Goal: Task Accomplishment & Management: Manage account settings

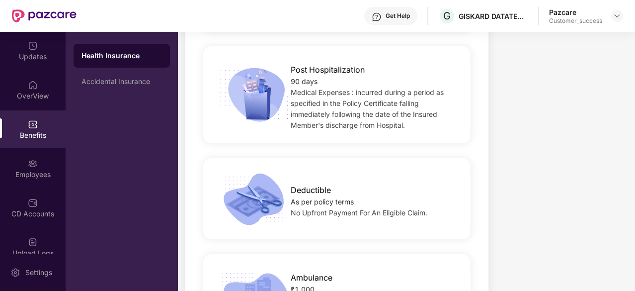
scroll to position [773, 0]
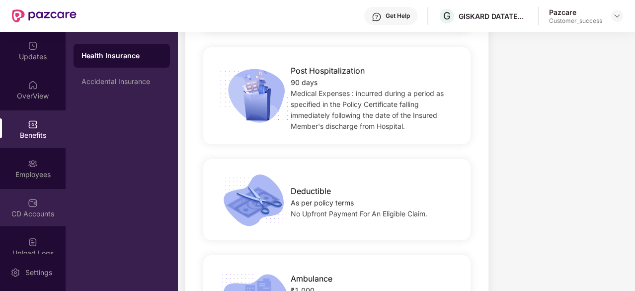
click at [40, 200] on div "CD Accounts" at bounding box center [33, 207] width 66 height 37
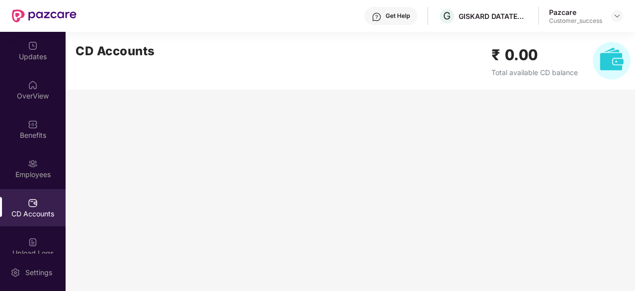
scroll to position [0, 0]
click at [40, 200] on div "CD Accounts" at bounding box center [33, 207] width 66 height 37
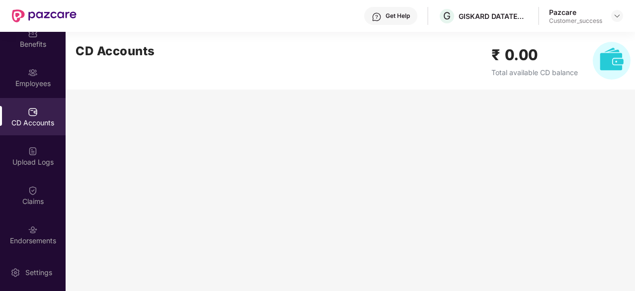
scroll to position [122, 0]
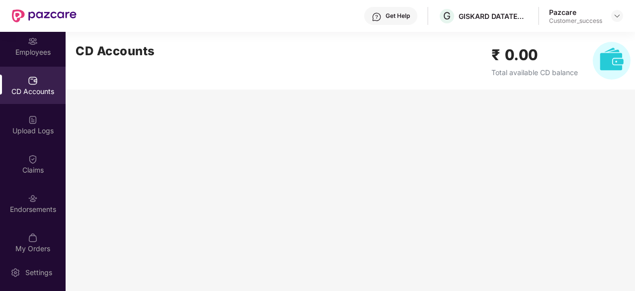
click at [40, 200] on div "Endorsements" at bounding box center [33, 202] width 66 height 37
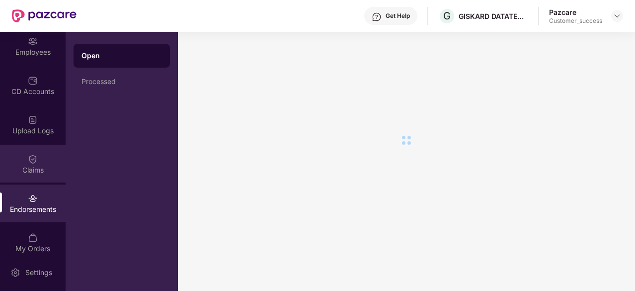
scroll to position [0, 0]
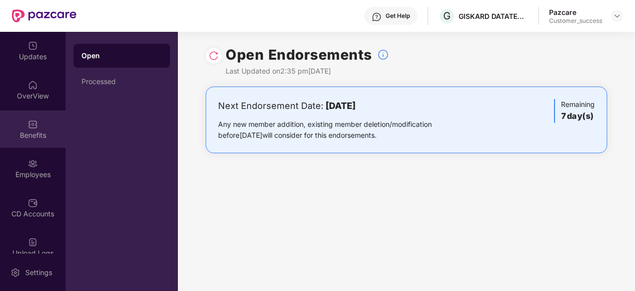
click at [35, 137] on div "Benefits" at bounding box center [33, 135] width 66 height 10
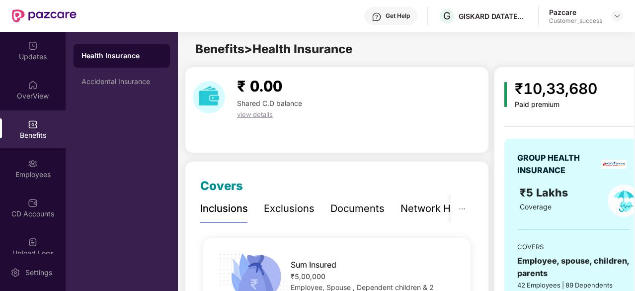
click at [367, 208] on div "Documents" at bounding box center [357, 208] width 54 height 15
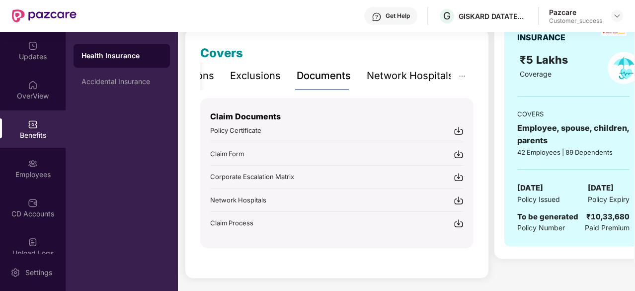
scroll to position [134, 0]
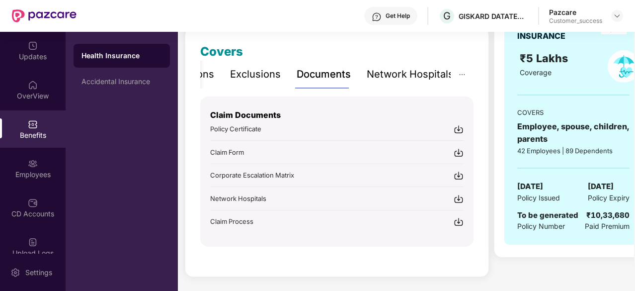
click at [463, 131] on img at bounding box center [459, 129] width 10 height 10
click at [36, 158] on div "Employees" at bounding box center [33, 168] width 66 height 37
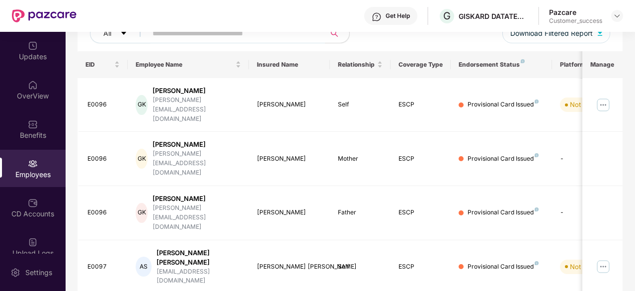
click at [172, 43] on div "All Download Filtered Report" at bounding box center [350, 37] width 520 height 28
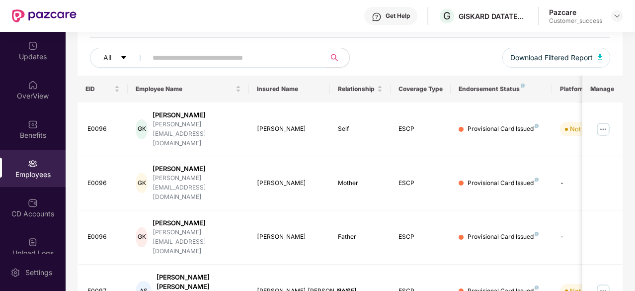
scroll to position [109, 0]
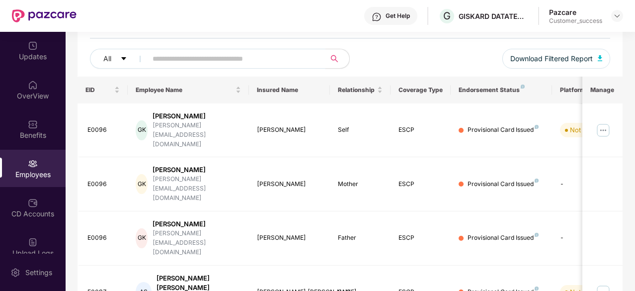
click at [174, 57] on input "text" at bounding box center [233, 58] width 160 height 15
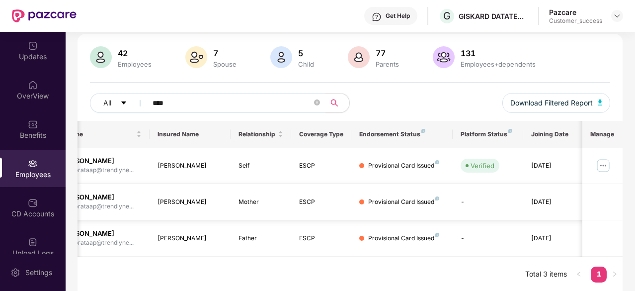
scroll to position [0, 0]
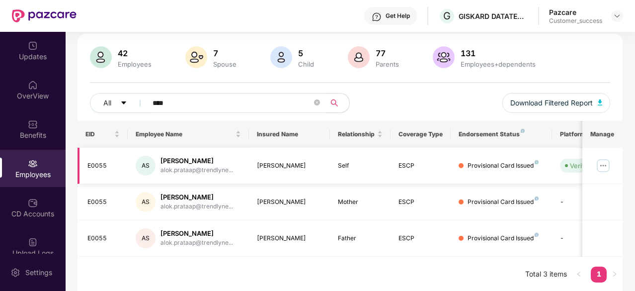
type input "****"
click at [602, 164] on img at bounding box center [603, 166] width 16 height 16
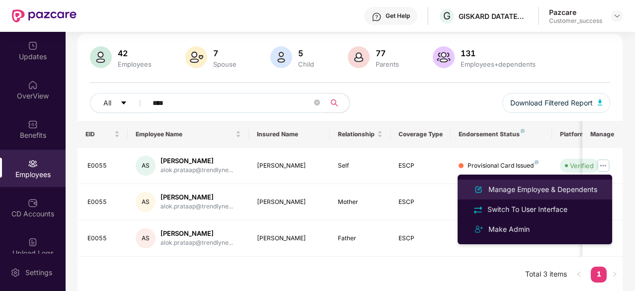
click at [570, 190] on div "Manage Employee & Dependents" at bounding box center [542, 189] width 113 height 11
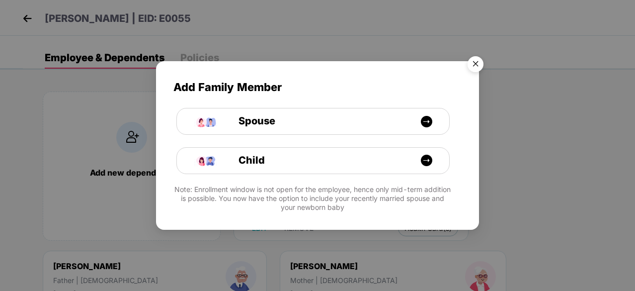
click at [472, 68] on img "Close" at bounding box center [476, 66] width 28 height 28
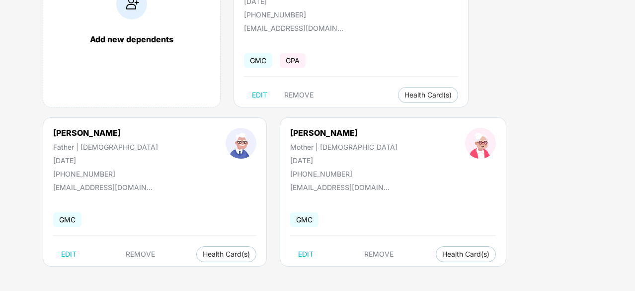
scroll to position [133, 0]
click at [260, 275] on img at bounding box center [255, 274] width 10 height 10
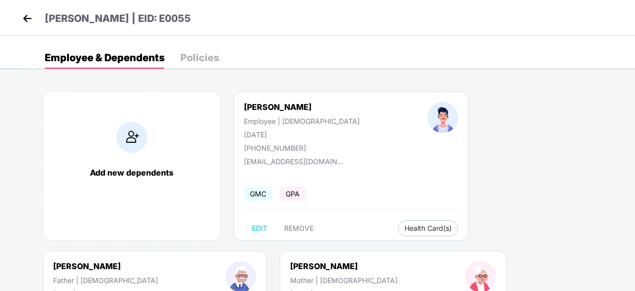
click at [26, 19] on img at bounding box center [27, 18] width 15 height 15
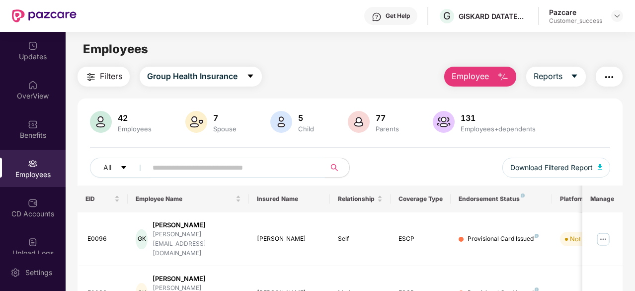
click at [568, 14] on div "Pazcare" at bounding box center [575, 11] width 53 height 9
click at [617, 12] on img at bounding box center [617, 16] width 8 height 8
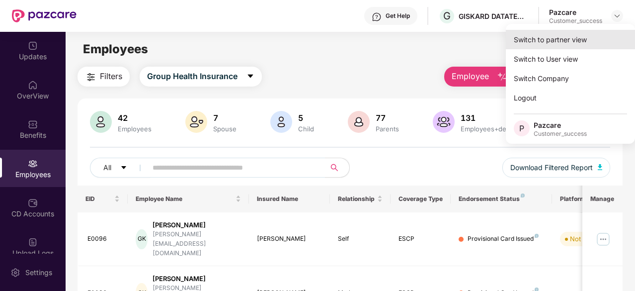
click at [567, 44] on div "Switch to partner view" at bounding box center [570, 39] width 129 height 19
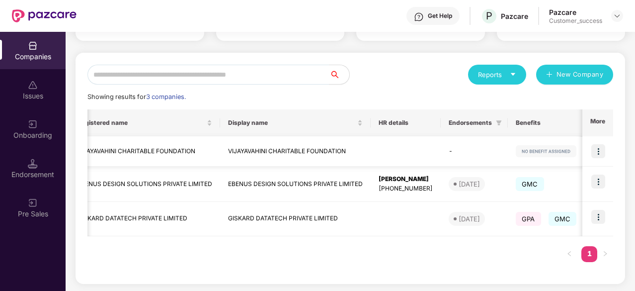
scroll to position [0, 64]
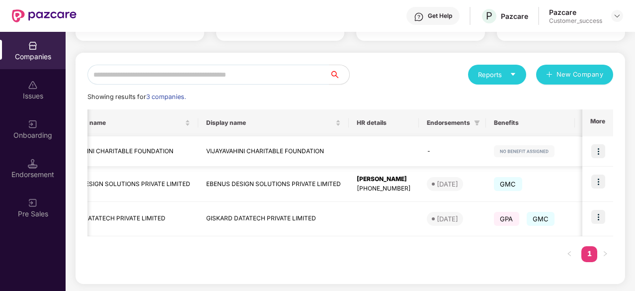
click at [601, 155] on img at bounding box center [598, 151] width 14 height 14
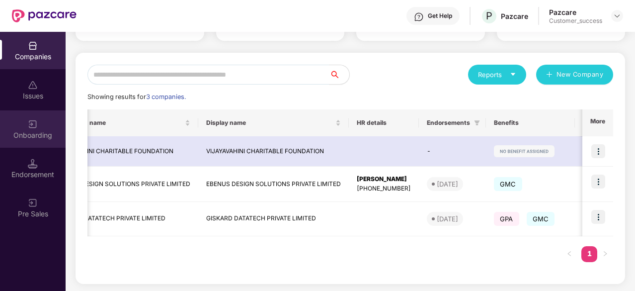
click at [28, 136] on div "Onboarding" at bounding box center [33, 135] width 66 height 10
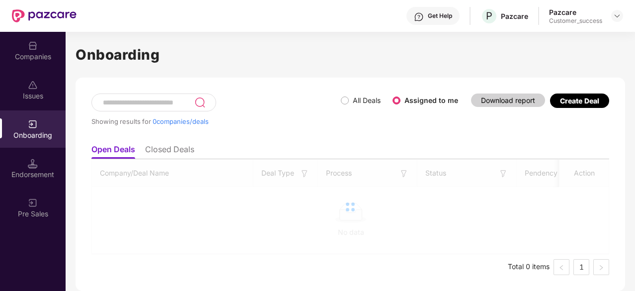
scroll to position [0, 0]
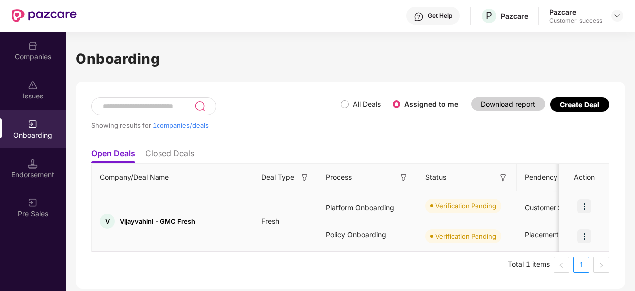
click at [584, 200] on img at bounding box center [584, 206] width 14 height 14
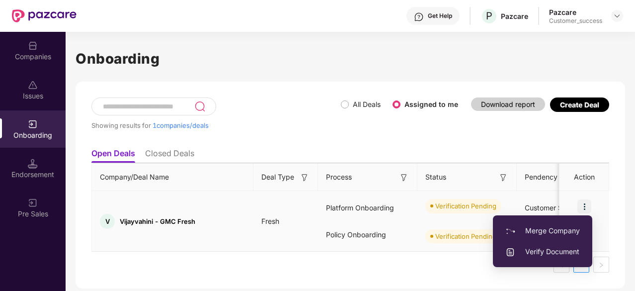
click at [537, 250] on span "Verify Document" at bounding box center [542, 251] width 75 height 11
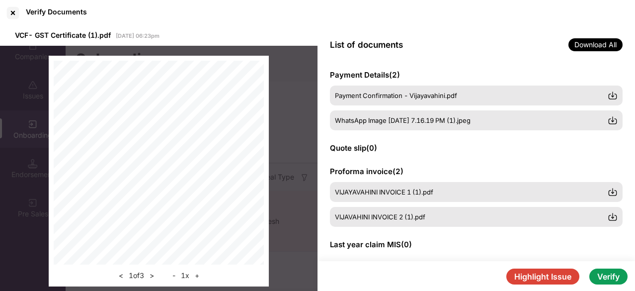
scroll to position [247, 0]
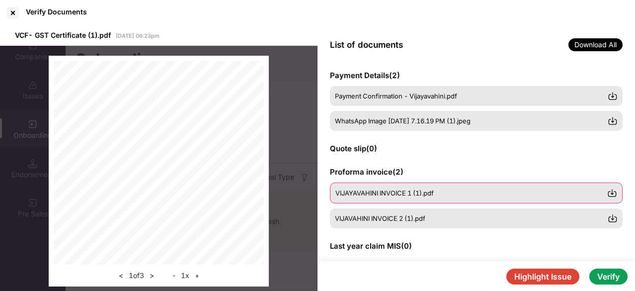
click at [407, 196] on span "VIJAYAVAHINI INVOICE 1 (1).pdf" at bounding box center [384, 193] width 98 height 8
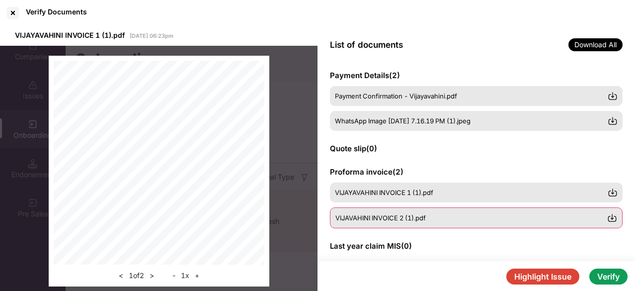
click at [364, 221] on span "VIJAVAHINI INVOICE 2 (1).pdf" at bounding box center [380, 218] width 90 height 8
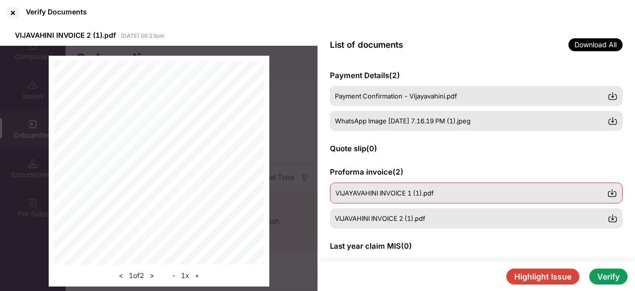
click at [387, 196] on span "VIJAYAVAHINI INVOICE 1 (1).pdf" at bounding box center [384, 193] width 98 height 8
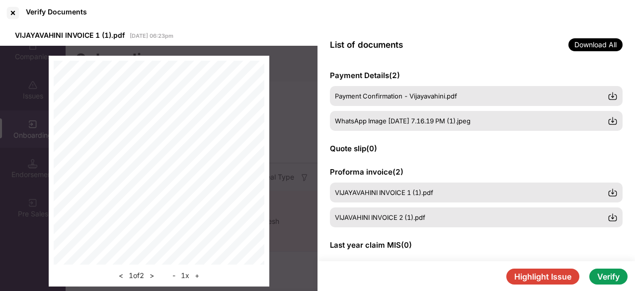
scroll to position [239, 0]
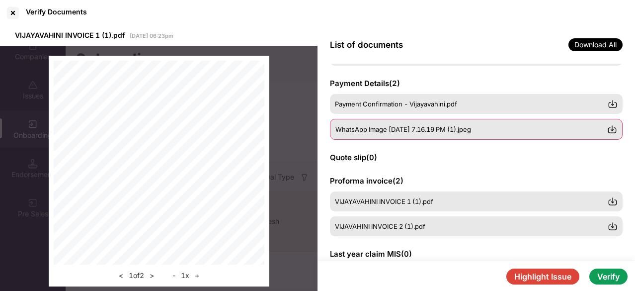
click at [425, 126] on span "WhatsApp Image [DATE] 7.16.19 PM (1).jpeg" at bounding box center [403, 129] width 136 height 8
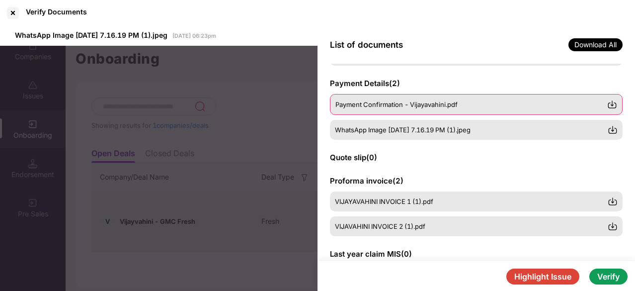
click at [400, 103] on span "Payment Confirmation - Vijayavahini.pdf" at bounding box center [396, 104] width 122 height 8
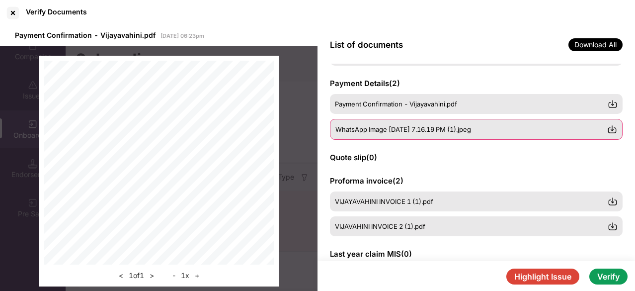
click at [405, 131] on span "WhatsApp Image [DATE] 7.16.19 PM (1).jpeg" at bounding box center [403, 129] width 136 height 8
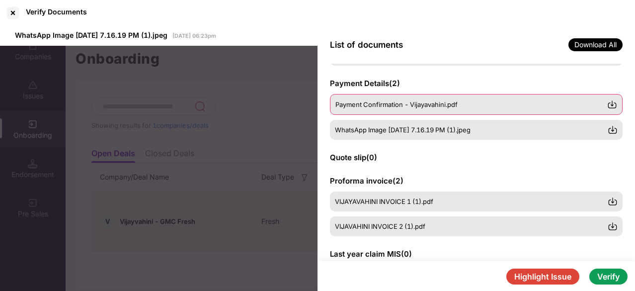
click at [406, 111] on div "Payment Confirmation - Vijayavahini.pdf" at bounding box center [476, 104] width 293 height 21
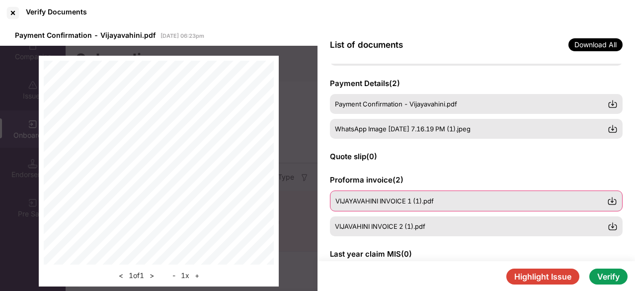
click at [434, 202] on span "VIJAYAVAHINI INVOICE 1 (1).pdf" at bounding box center [384, 201] width 98 height 8
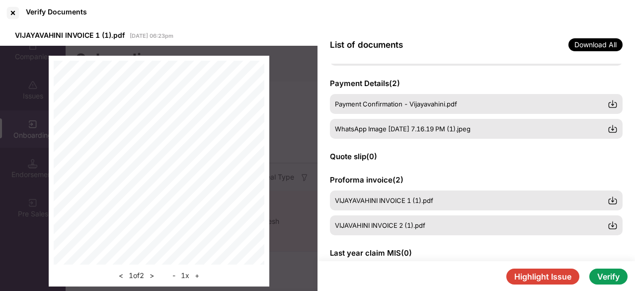
scroll to position [94, 0]
click at [151, 277] on button ">" at bounding box center [152, 275] width 10 height 12
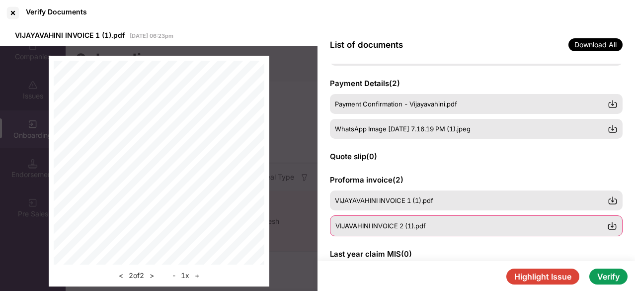
click at [378, 230] on div "VIJAVAHINI INVOICE 2 (1).pdf" at bounding box center [476, 225] width 293 height 21
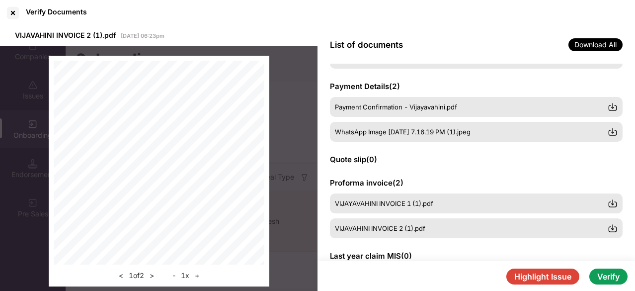
scroll to position [236, 0]
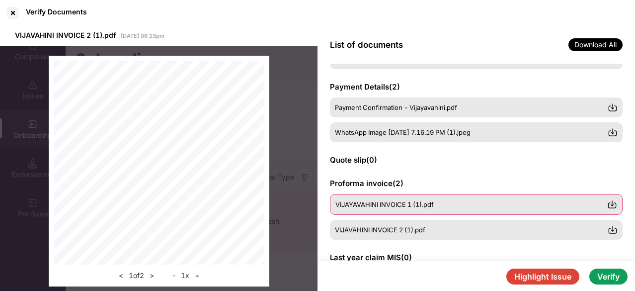
click at [398, 196] on div "VIJAYAVAHINI INVOICE 1 (1).pdf" at bounding box center [476, 204] width 293 height 21
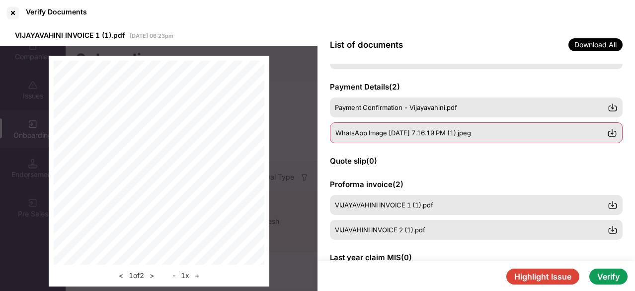
click at [401, 138] on div "WhatsApp Image [DATE] 7.16.19 PM (1).jpeg" at bounding box center [476, 132] width 293 height 21
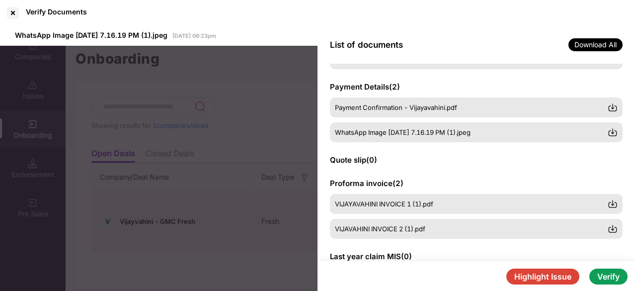
click at [388, 25] on div "Verify Documents" at bounding box center [317, 13] width 635 height 26
click at [367, 37] on div "List of documents Download All" at bounding box center [477, 45] width 318 height 38
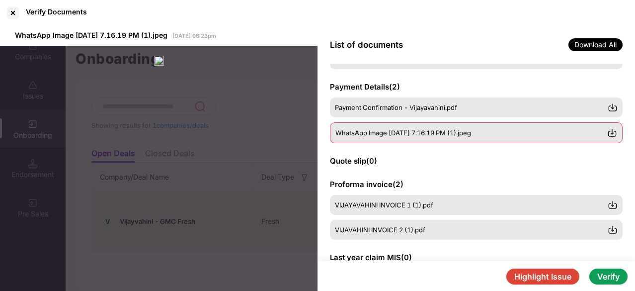
click at [613, 131] on img at bounding box center [612, 133] width 10 height 10
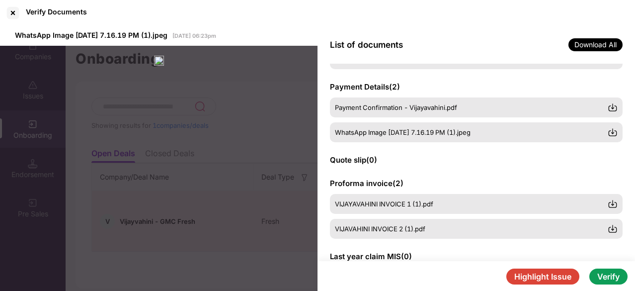
click at [549, 279] on button "Highlight Issue" at bounding box center [542, 276] width 73 height 16
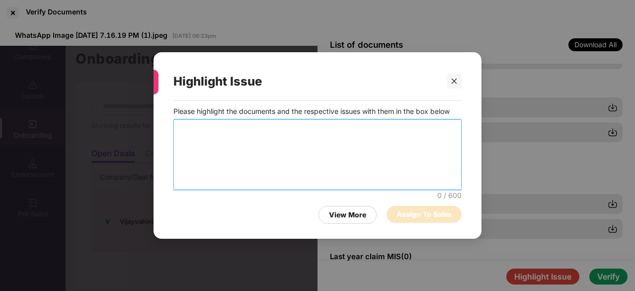
click at [278, 154] on textarea at bounding box center [317, 154] width 288 height 71
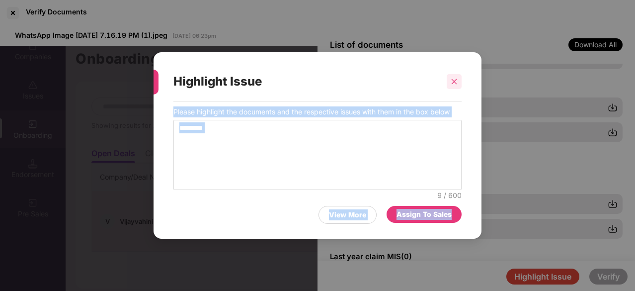
drag, startPoint x: 521, startPoint y: 90, endPoint x: 455, endPoint y: 81, distance: 66.6
click at [455, 81] on div "Highlight Issue Please highlight the documents and the respective issues with t…" at bounding box center [317, 145] width 635 height 291
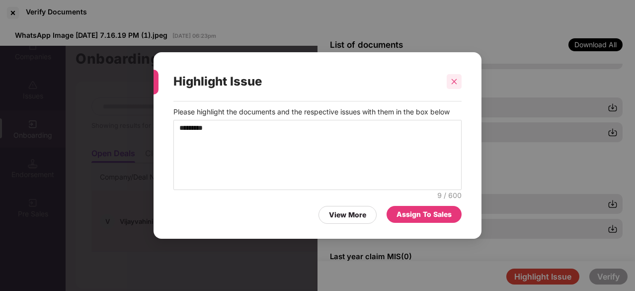
click at [455, 81] on icon "close" at bounding box center [454, 81] width 7 height 7
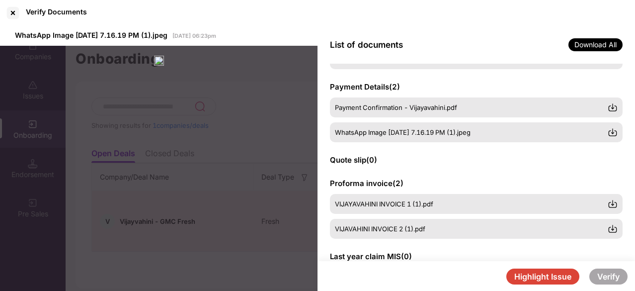
click at [527, 273] on button "Highlight Issue" at bounding box center [542, 276] width 73 height 16
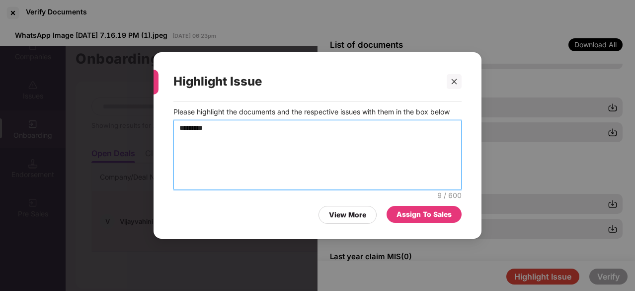
click at [295, 130] on textarea "********" at bounding box center [317, 155] width 288 height 70
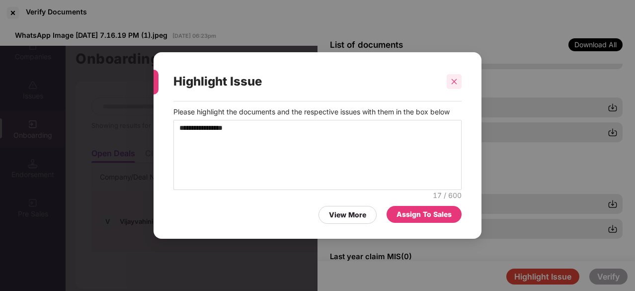
click at [458, 81] on div at bounding box center [454, 81] width 15 height 15
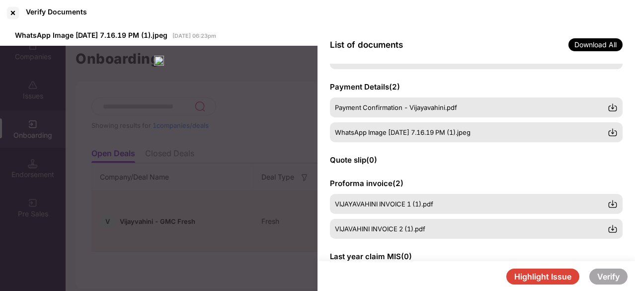
click at [529, 276] on button "Highlight Issue" at bounding box center [542, 276] width 73 height 16
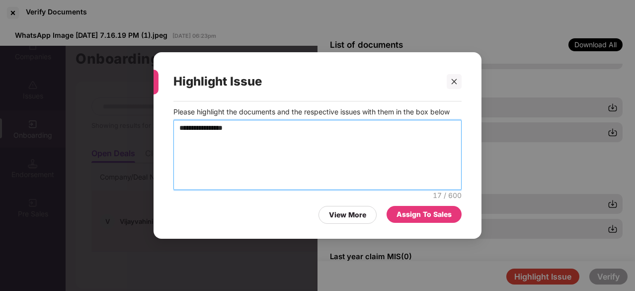
click at [278, 133] on textarea "**********" at bounding box center [317, 155] width 288 height 70
type textarea "**********"
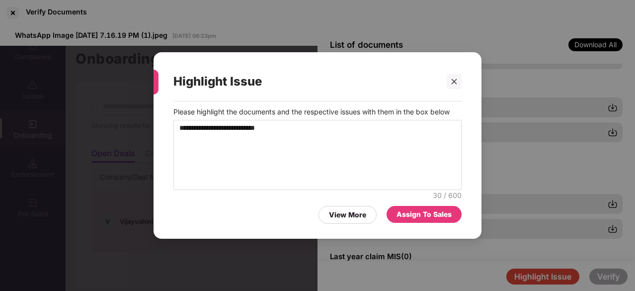
click at [417, 218] on div "Assign To Sales" at bounding box center [424, 214] width 55 height 11
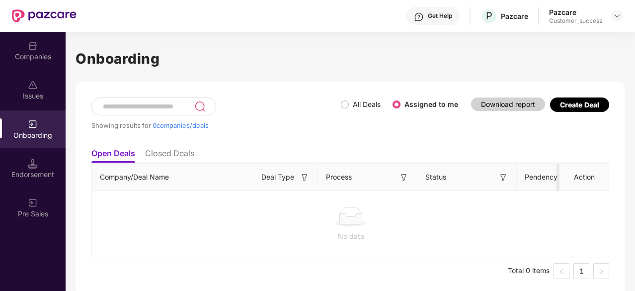
click at [168, 153] on li "Closed Deals" at bounding box center [169, 155] width 49 height 14
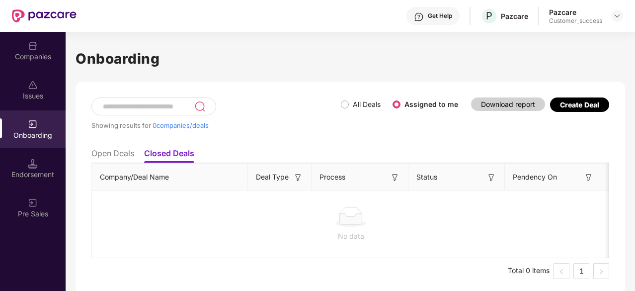
click at [123, 152] on li "Open Deals" at bounding box center [112, 155] width 43 height 14
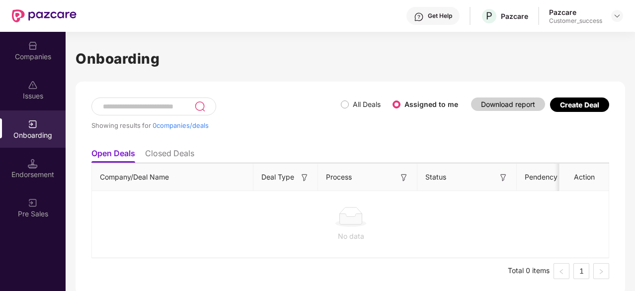
scroll to position [3, 0]
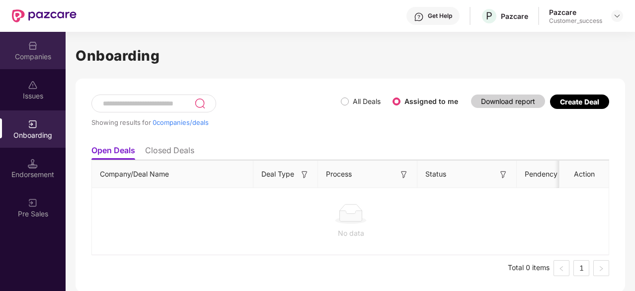
click at [39, 54] on div "Companies" at bounding box center [33, 57] width 66 height 10
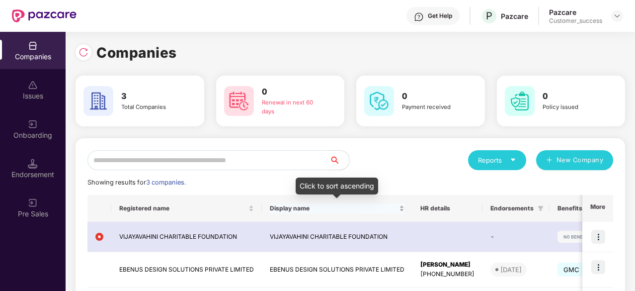
scroll to position [70, 0]
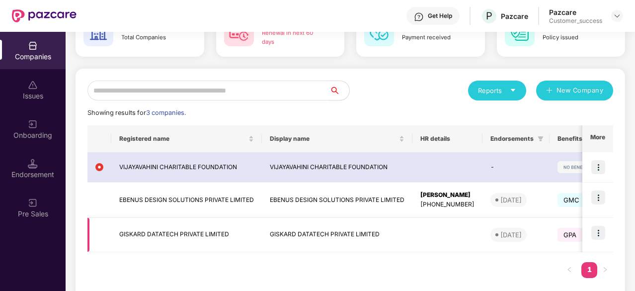
click at [599, 235] on img at bounding box center [598, 233] width 14 height 14
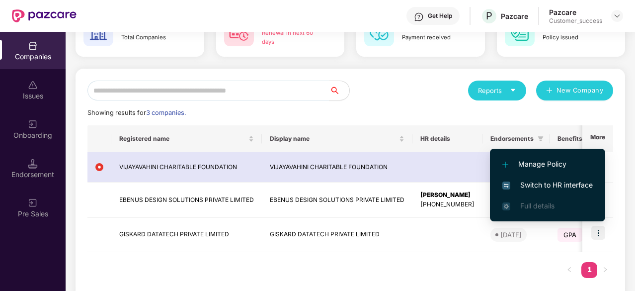
click at [566, 182] on span "Switch to HR interface" at bounding box center [547, 184] width 90 height 11
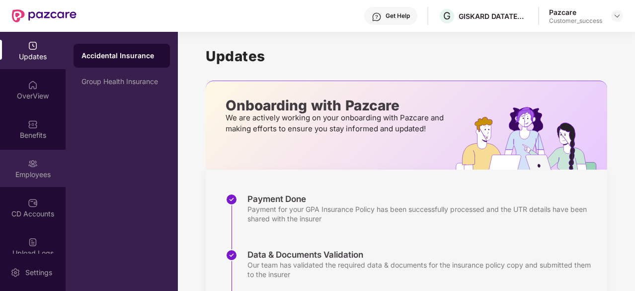
click at [30, 169] on div "Employees" at bounding box center [33, 174] width 66 height 10
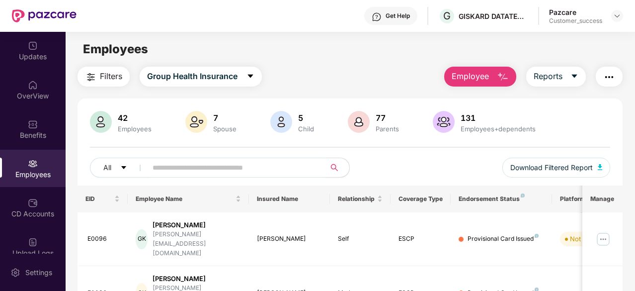
click at [166, 168] on input "text" at bounding box center [233, 167] width 160 height 15
paste input "**********"
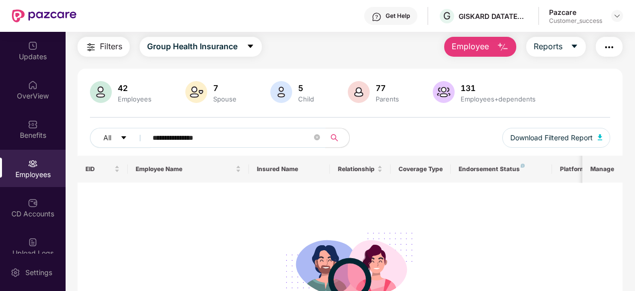
scroll to position [29, 0]
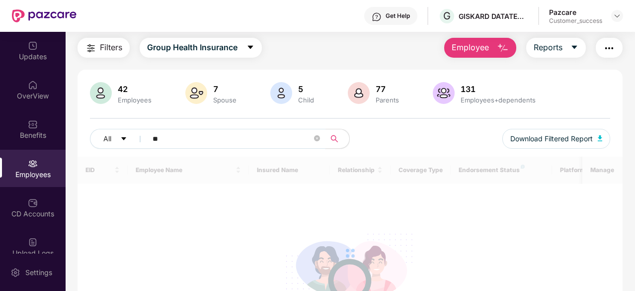
type input "*"
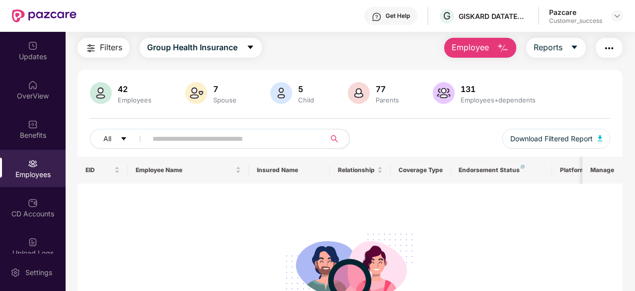
paste input "**********"
click at [189, 137] on input "**********" at bounding box center [233, 138] width 160 height 15
paste input "******"
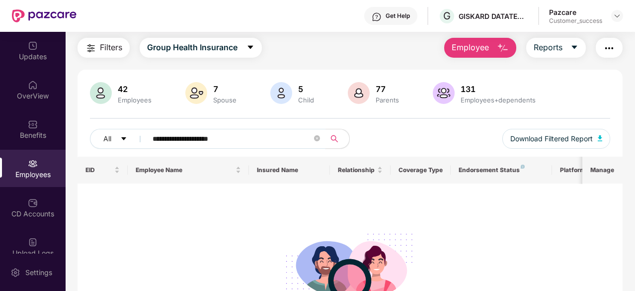
click at [202, 141] on input "**********" at bounding box center [233, 138] width 160 height 15
paste input "text"
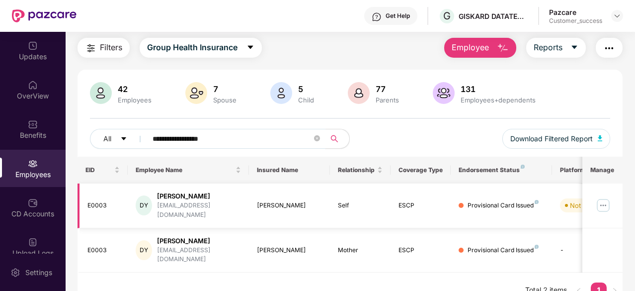
type input "**********"
click at [603, 199] on img at bounding box center [603, 205] width 16 height 16
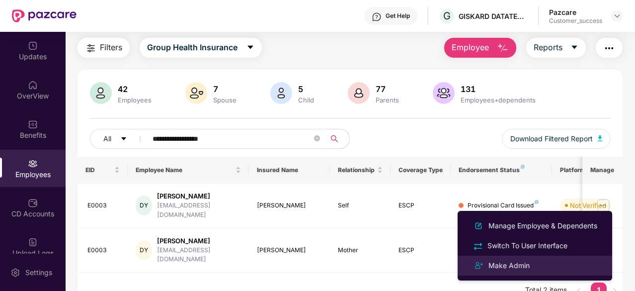
click at [518, 267] on div "Make Admin" at bounding box center [508, 265] width 45 height 11
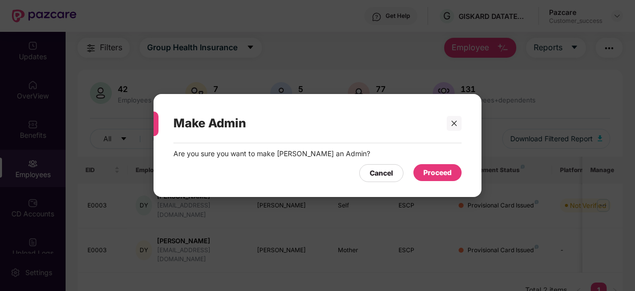
click at [441, 172] on div "Proceed" at bounding box center [437, 172] width 28 height 11
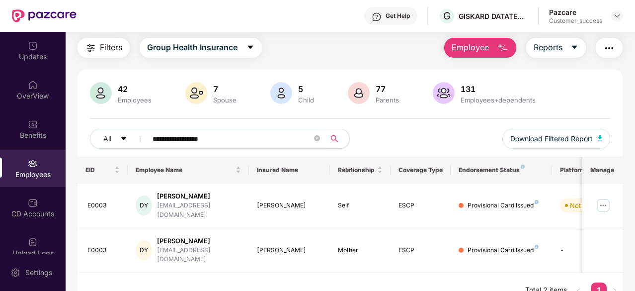
click at [202, 140] on input "**********" at bounding box center [233, 138] width 160 height 15
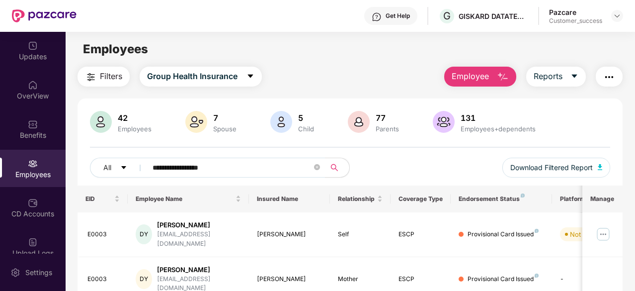
click at [589, 24] on div "Customer_success" at bounding box center [575, 21] width 53 height 8
click at [619, 14] on img at bounding box center [617, 16] width 8 height 8
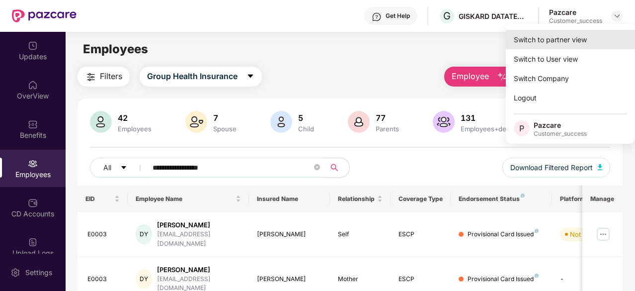
click at [574, 44] on div "Switch to partner view" at bounding box center [570, 39] width 129 height 19
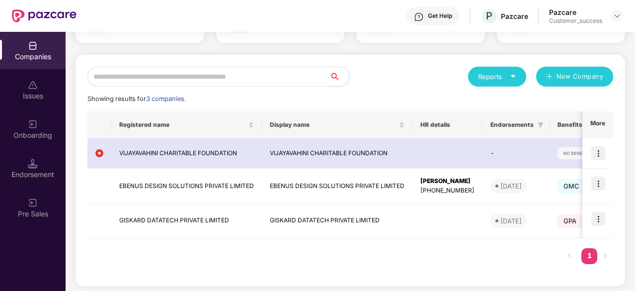
scroll to position [85, 0]
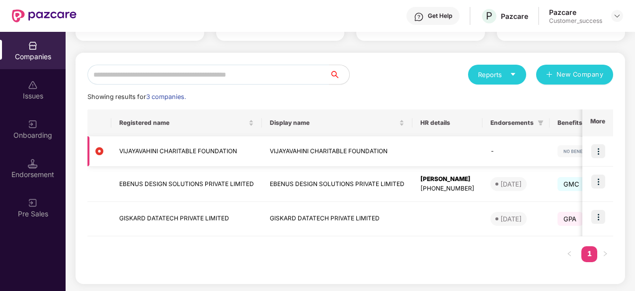
click at [601, 153] on img at bounding box center [598, 151] width 14 height 14
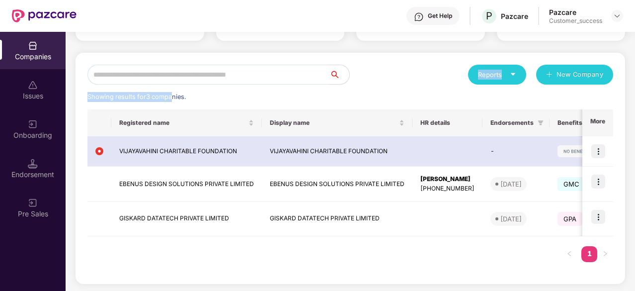
drag, startPoint x: 410, startPoint y: 82, endPoint x: 152, endPoint y: 94, distance: 259.2
click at [152, 94] on div "Reports New Company Showing results for 3 companies. Registered name Display na…" at bounding box center [350, 168] width 526 height 207
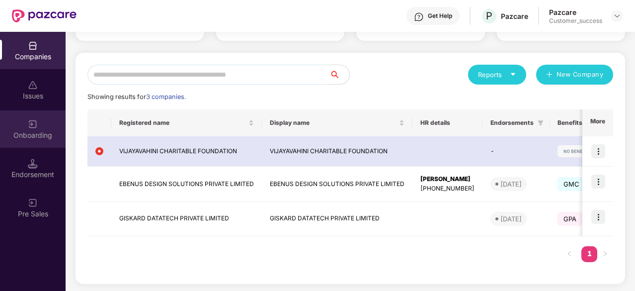
click at [45, 125] on div "Onboarding" at bounding box center [33, 128] width 66 height 37
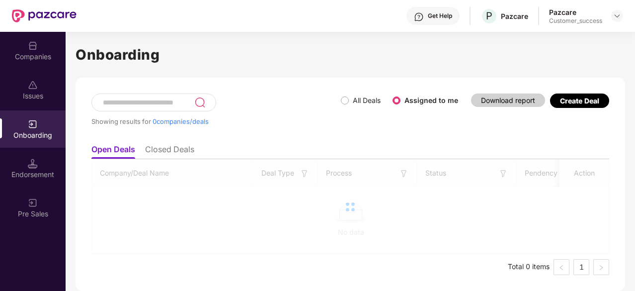
scroll to position [0, 0]
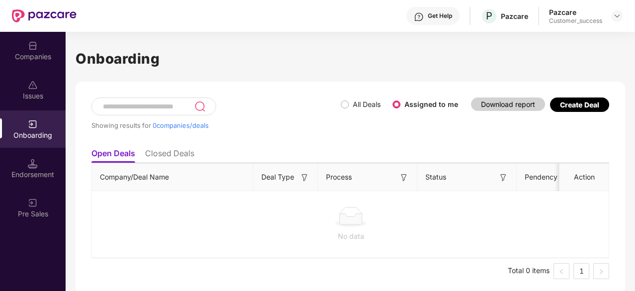
click at [164, 150] on li "Closed Deals" at bounding box center [169, 155] width 49 height 14
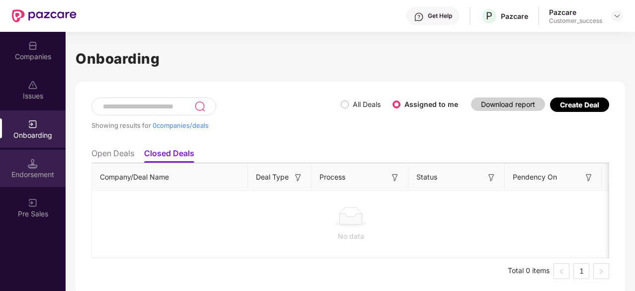
click at [27, 163] on div "Endorsement" at bounding box center [33, 168] width 66 height 37
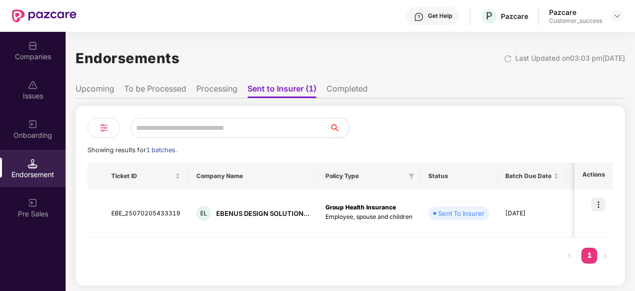
click at [29, 118] on div at bounding box center [33, 123] width 10 height 10
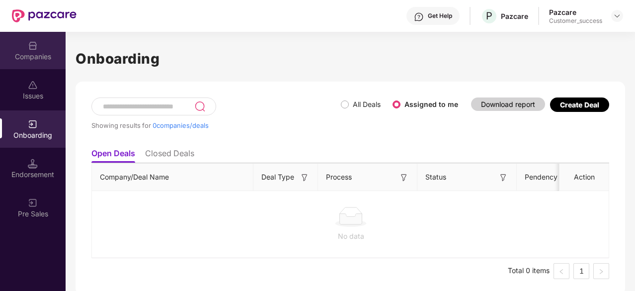
click at [34, 52] on div "Companies" at bounding box center [33, 57] width 66 height 10
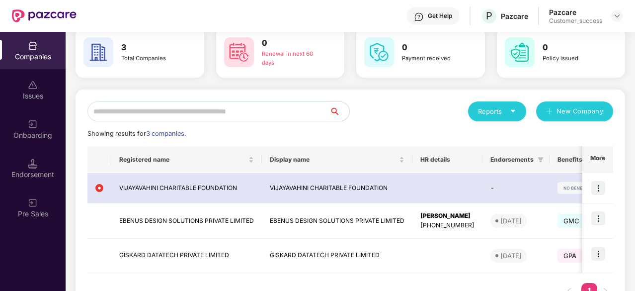
scroll to position [48, 0]
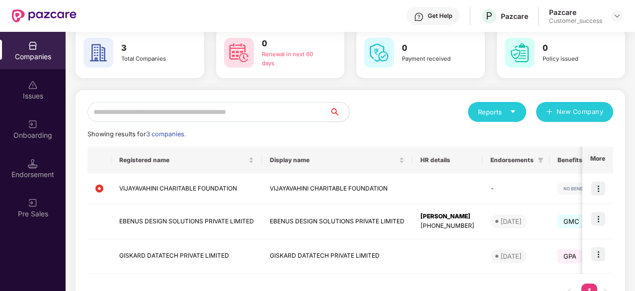
click at [432, 195] on td at bounding box center [447, 188] width 70 height 30
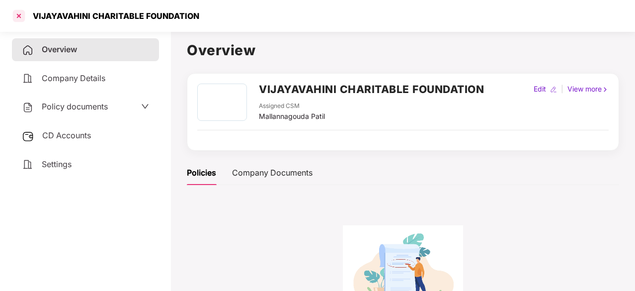
click at [23, 13] on div at bounding box center [19, 16] width 16 height 16
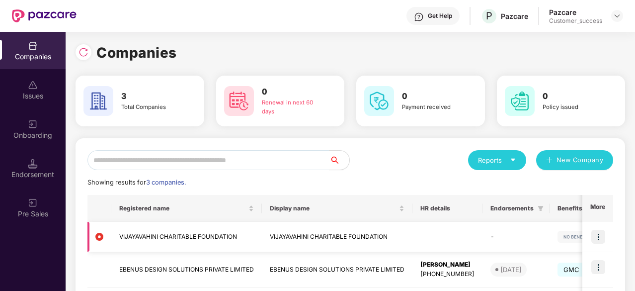
click at [297, 240] on td "VIJAYAVAHINI CHARITABLE FOUNDATION" at bounding box center [337, 237] width 151 height 30
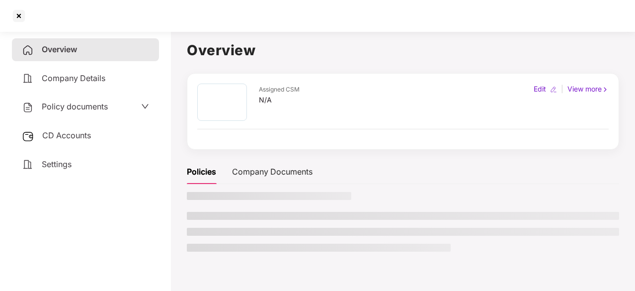
click at [297, 240] on ul at bounding box center [403, 232] width 432 height 40
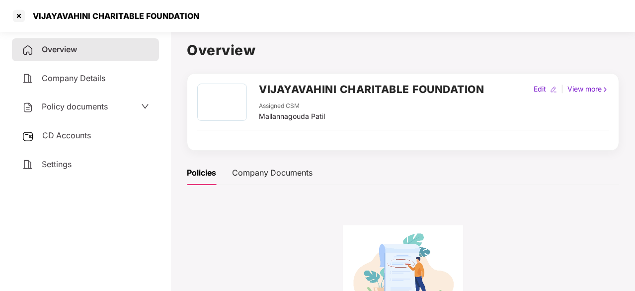
click at [78, 76] on span "Company Details" at bounding box center [74, 78] width 64 height 10
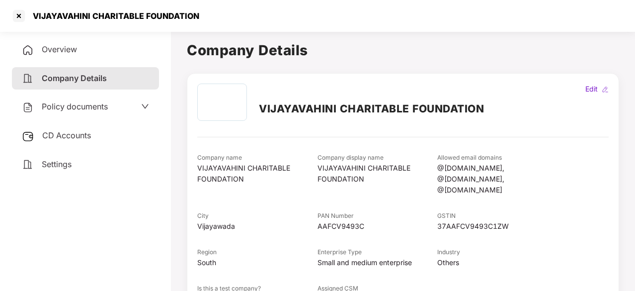
click at [86, 103] on span "Policy documents" at bounding box center [75, 106] width 66 height 10
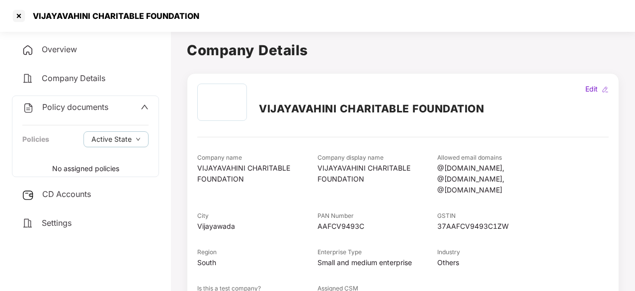
click at [73, 195] on span "CD Accounts" at bounding box center [66, 194] width 49 height 10
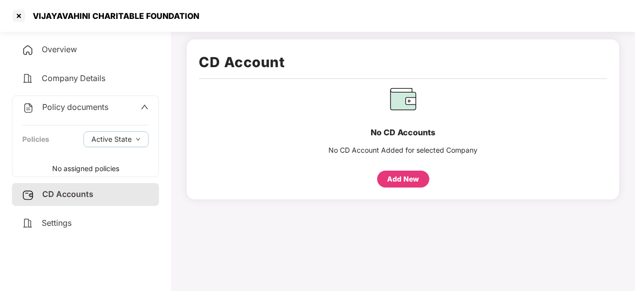
click at [75, 47] on span "Overview" at bounding box center [59, 49] width 35 height 10
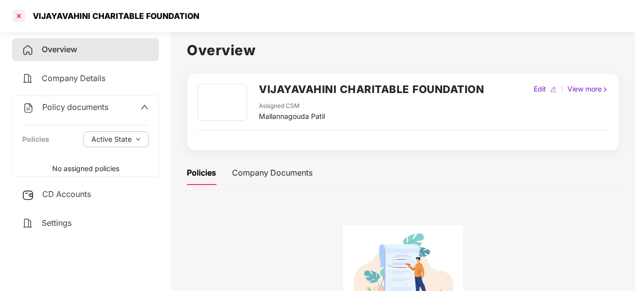
click at [19, 16] on div at bounding box center [19, 16] width 16 height 16
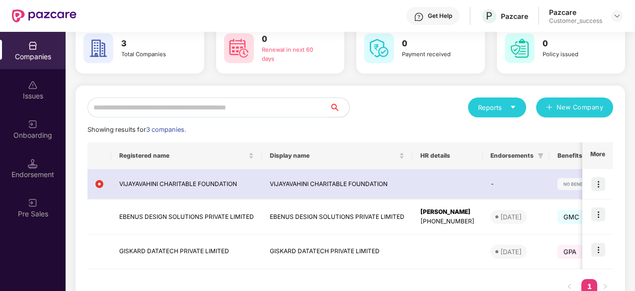
scroll to position [54, 0]
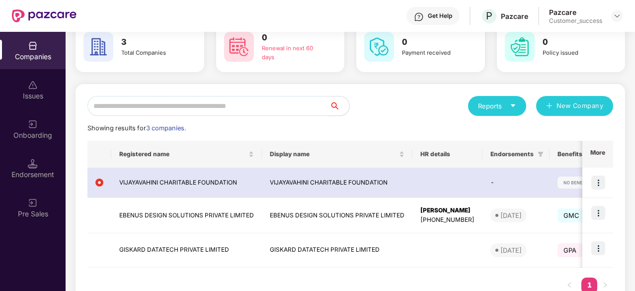
click at [359, 60] on div "0 Payment received" at bounding box center [420, 46] width 129 height 51
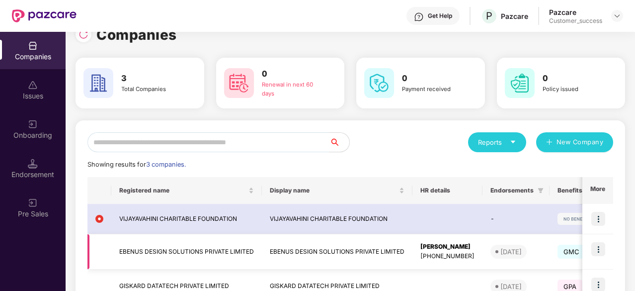
scroll to position [18, 0]
click at [600, 249] on img at bounding box center [598, 249] width 14 height 14
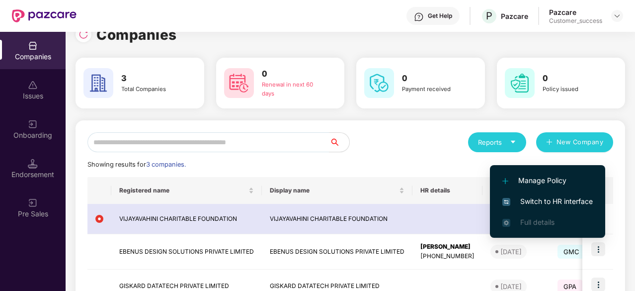
click at [566, 199] on span "Switch to HR interface" at bounding box center [547, 201] width 90 height 11
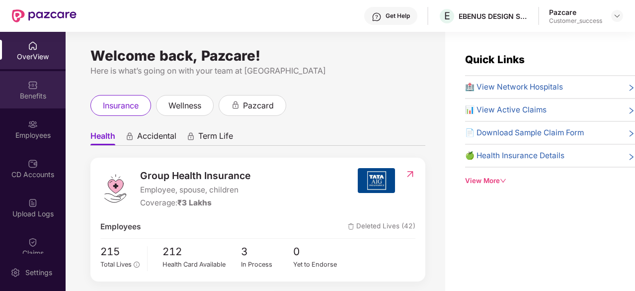
click at [24, 83] on div "Benefits" at bounding box center [33, 89] width 66 height 37
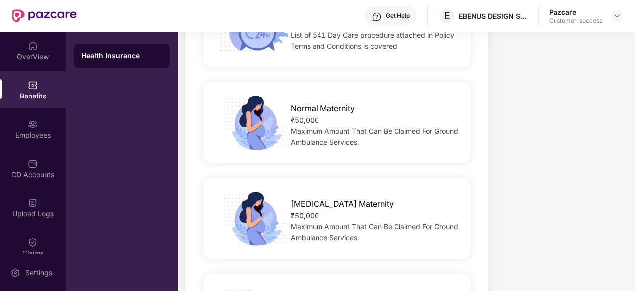
scroll to position [1058, 0]
